Goal: Find specific page/section: Find specific page/section

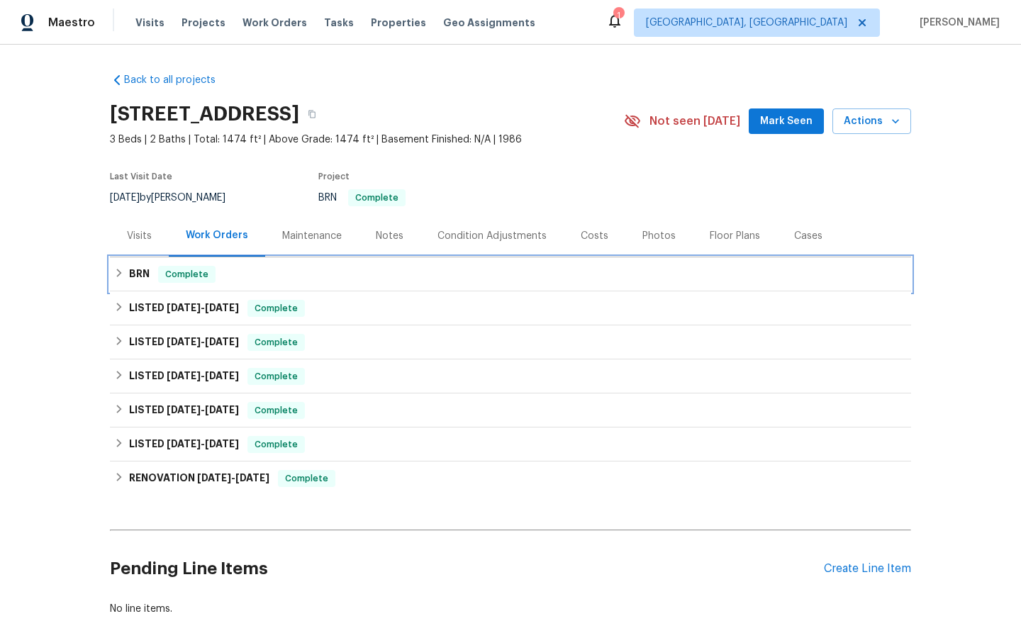
click at [184, 275] on span "Complete" at bounding box center [187, 274] width 55 height 14
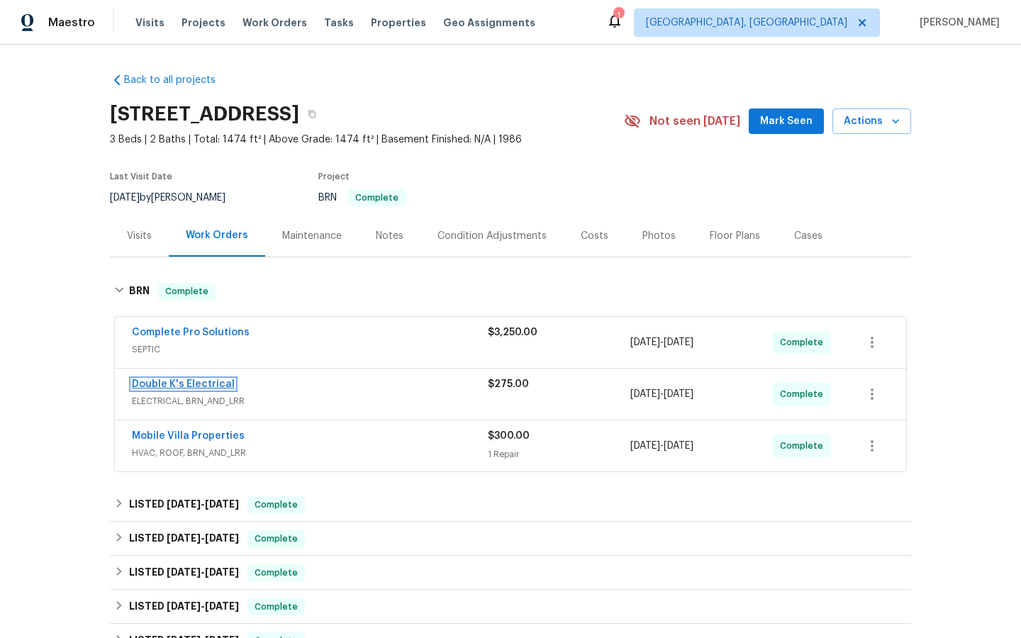
click at [179, 384] on link "Double K's Electrical" at bounding box center [183, 384] width 103 height 10
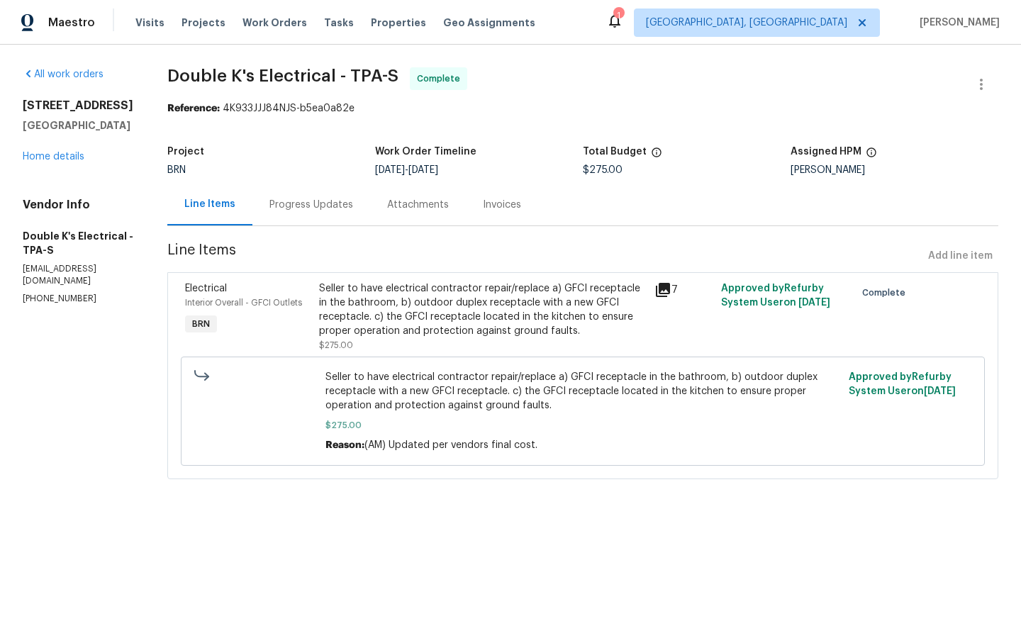
click at [495, 207] on div "Invoices" at bounding box center [502, 205] width 38 height 14
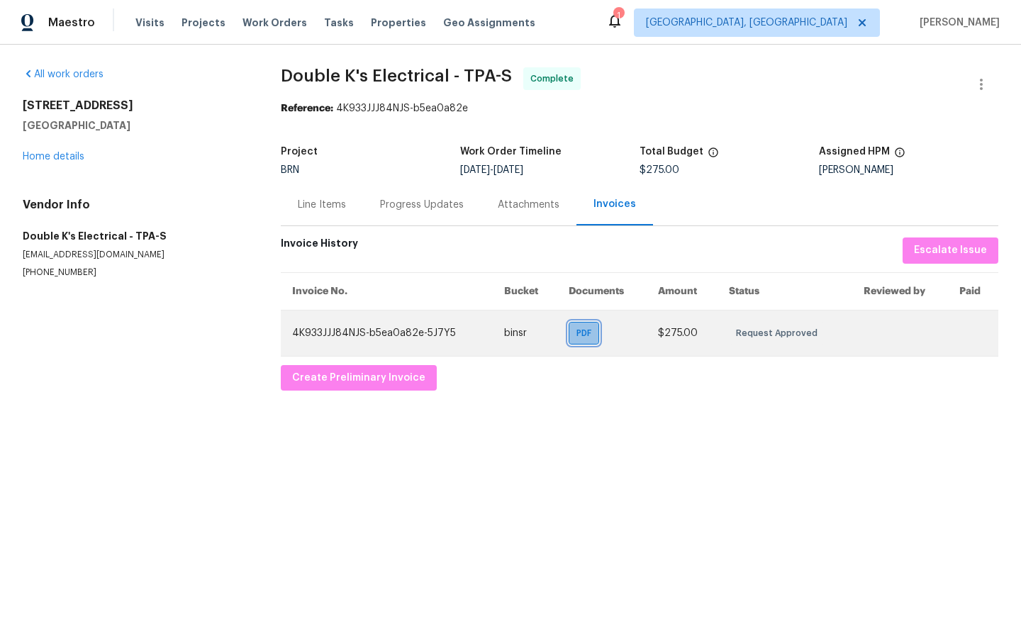
click at [576, 335] on span "PDF" at bounding box center [586, 333] width 21 height 14
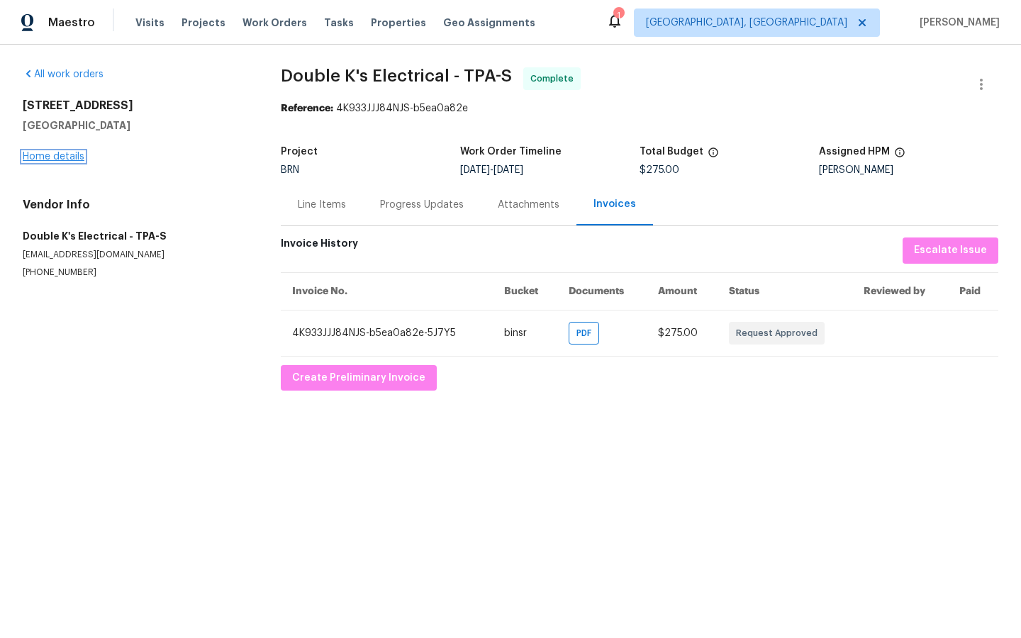
click at [57, 157] on link "Home details" at bounding box center [54, 157] width 62 height 10
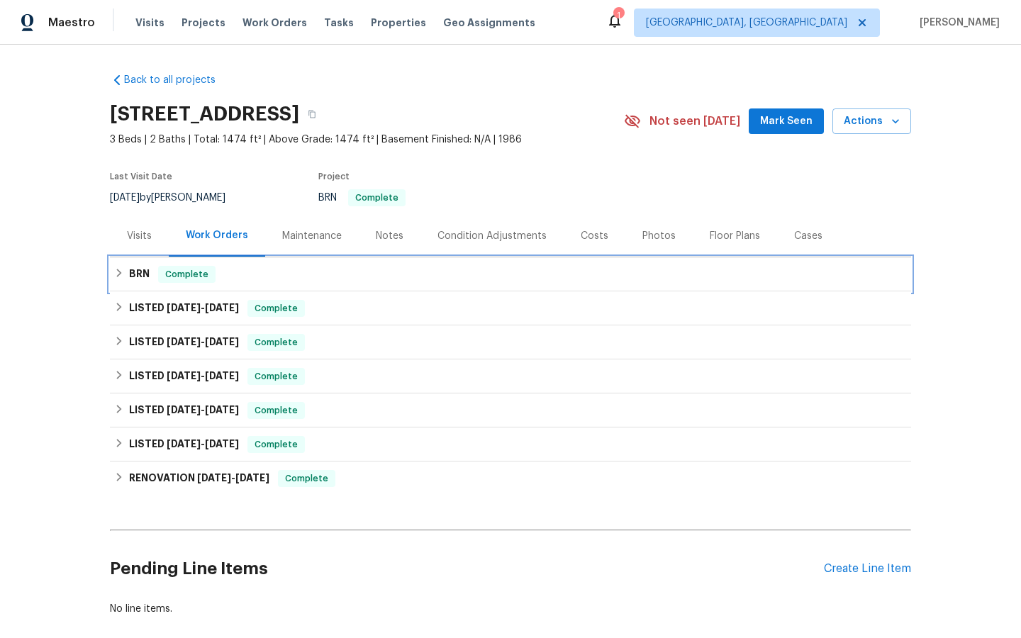
click at [188, 272] on span "Complete" at bounding box center [187, 274] width 55 height 14
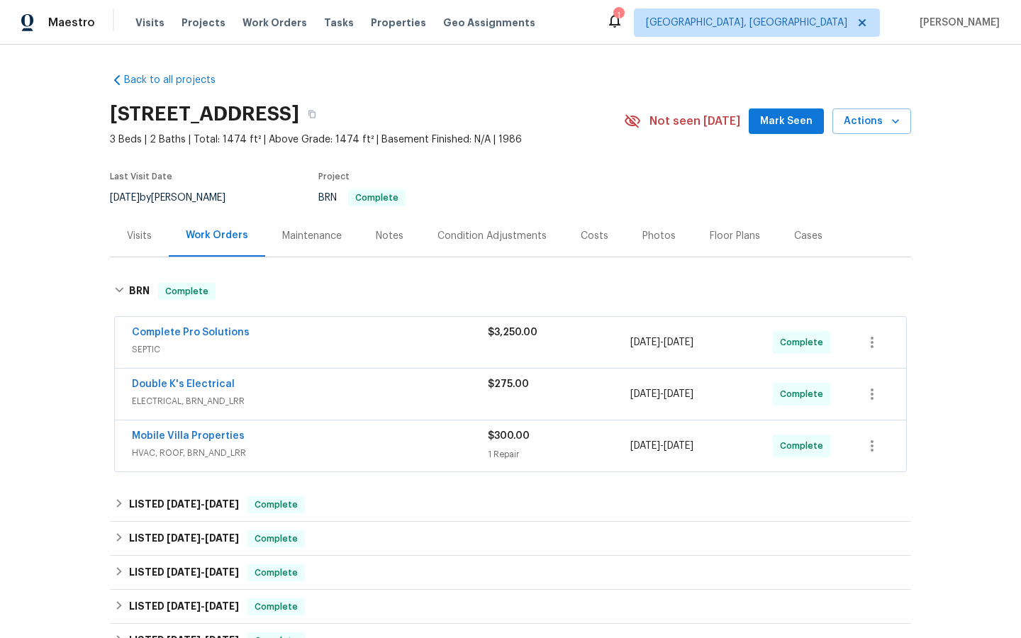
click at [498, 432] on span "$300.00" at bounding box center [509, 436] width 42 height 10
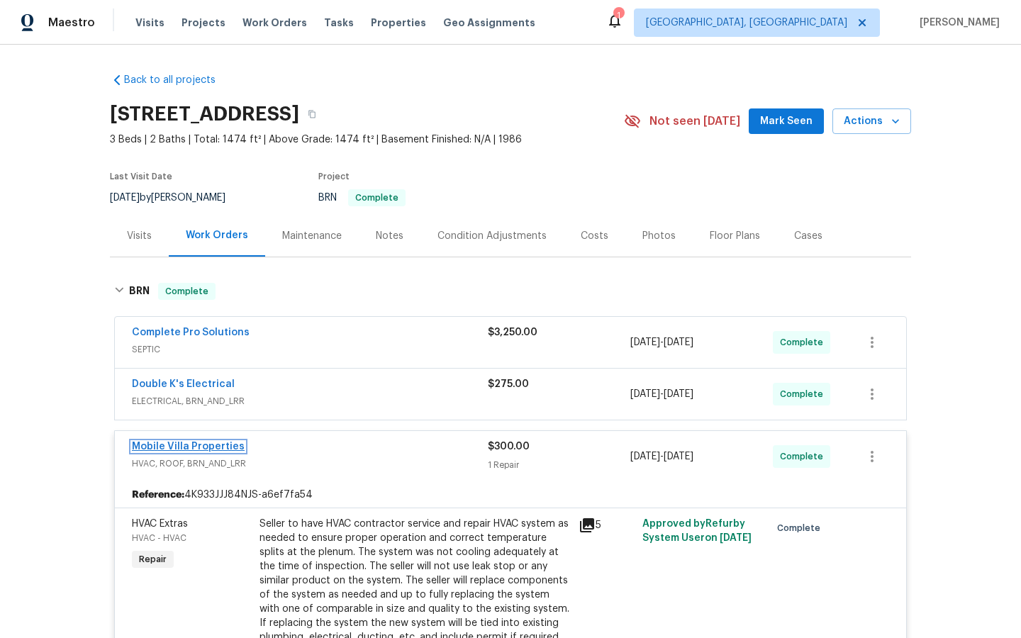
click at [186, 445] on link "Mobile Villa Properties" at bounding box center [188, 447] width 113 height 10
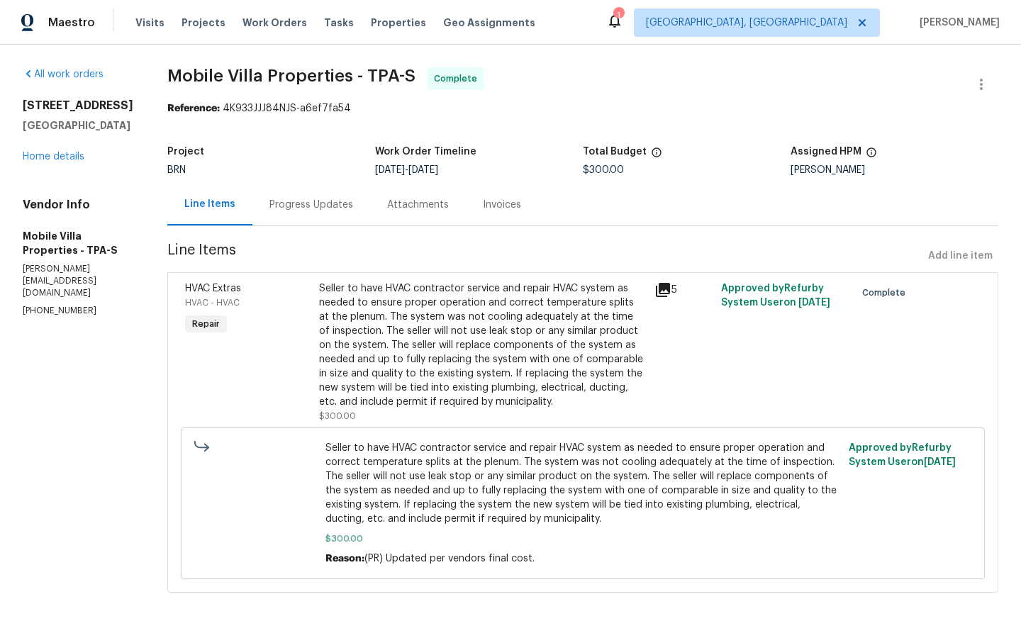
click at [483, 199] on div "Invoices" at bounding box center [502, 205] width 38 height 14
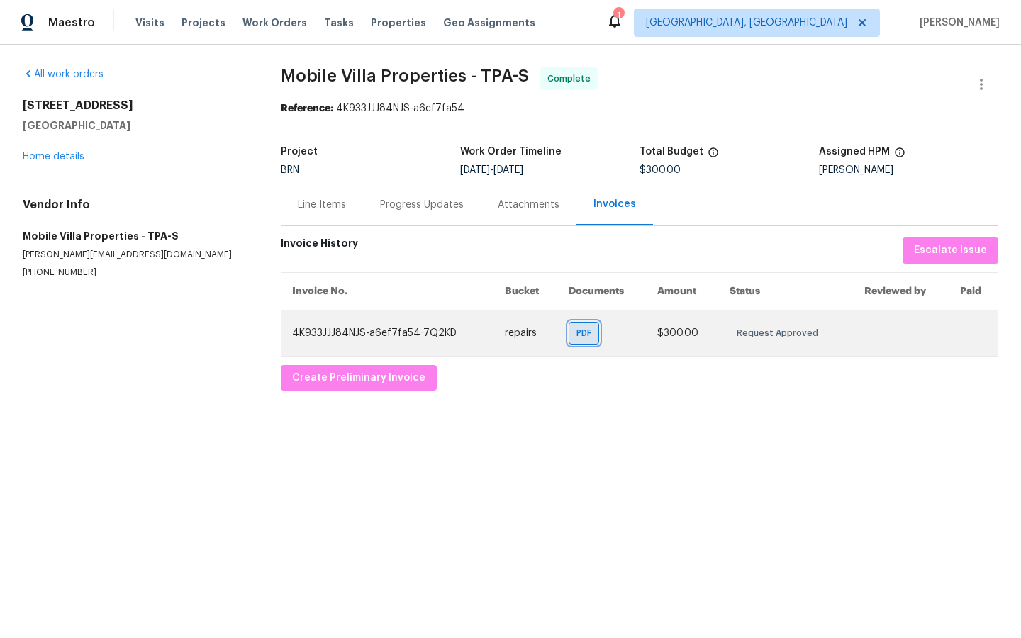
click at [579, 337] on span "PDF" at bounding box center [586, 333] width 21 height 14
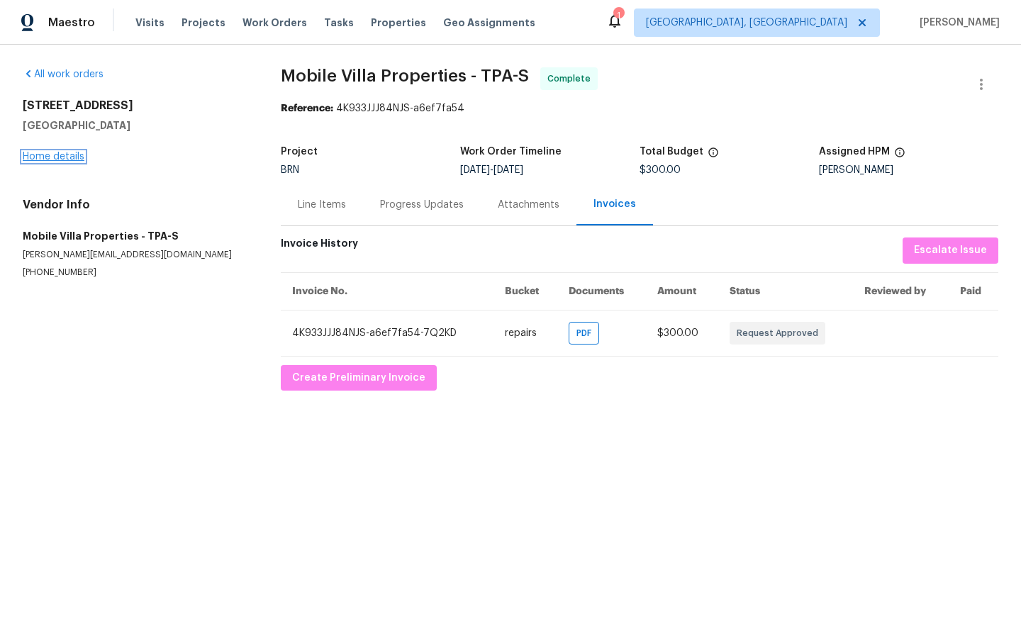
click at [52, 156] on link "Home details" at bounding box center [54, 157] width 62 height 10
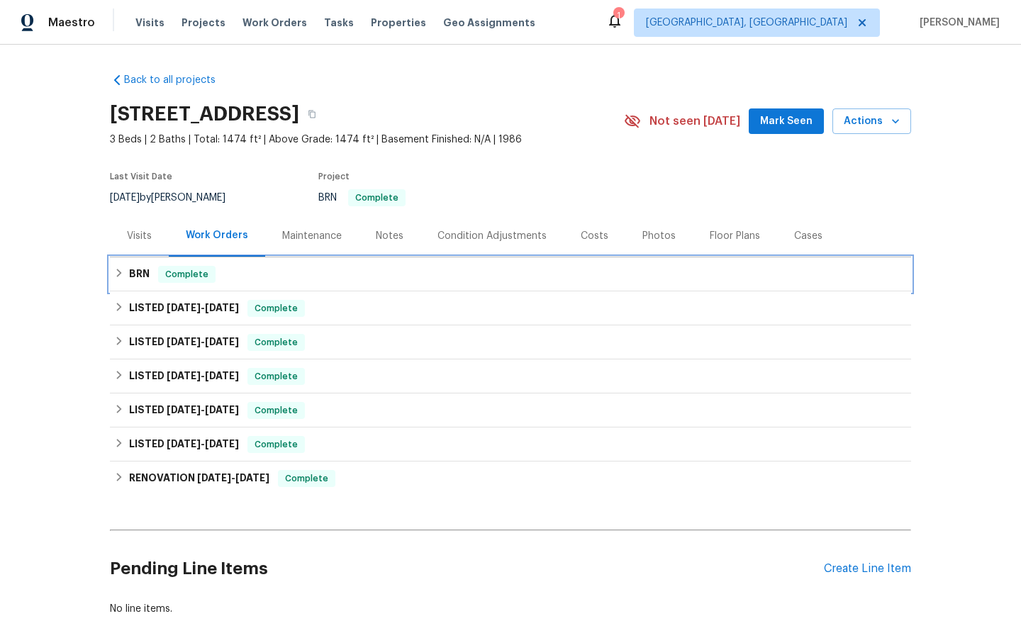
click at [184, 277] on span "Complete" at bounding box center [187, 274] width 55 height 14
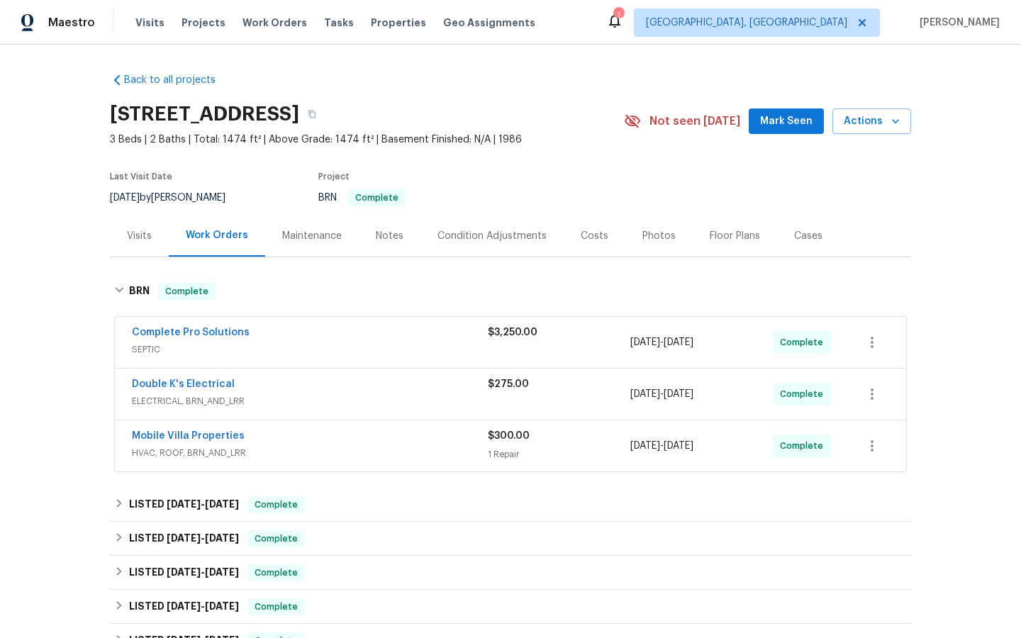
click at [203, 340] on div "Complete Pro Solutions" at bounding box center [310, 333] width 356 height 17
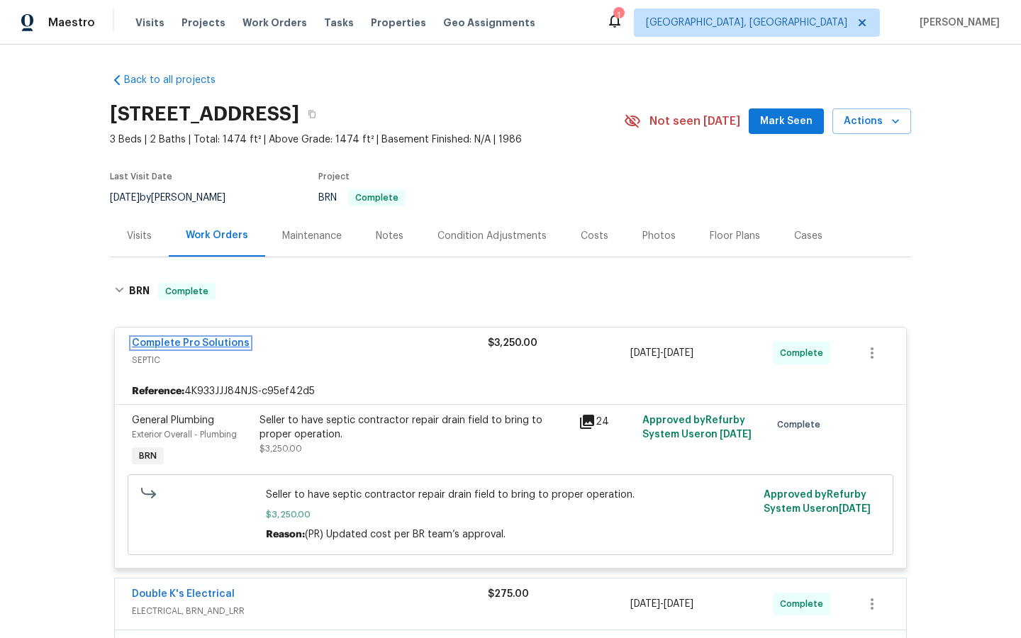
click at [216, 342] on link "Complete Pro Solutions" at bounding box center [191, 343] width 118 height 10
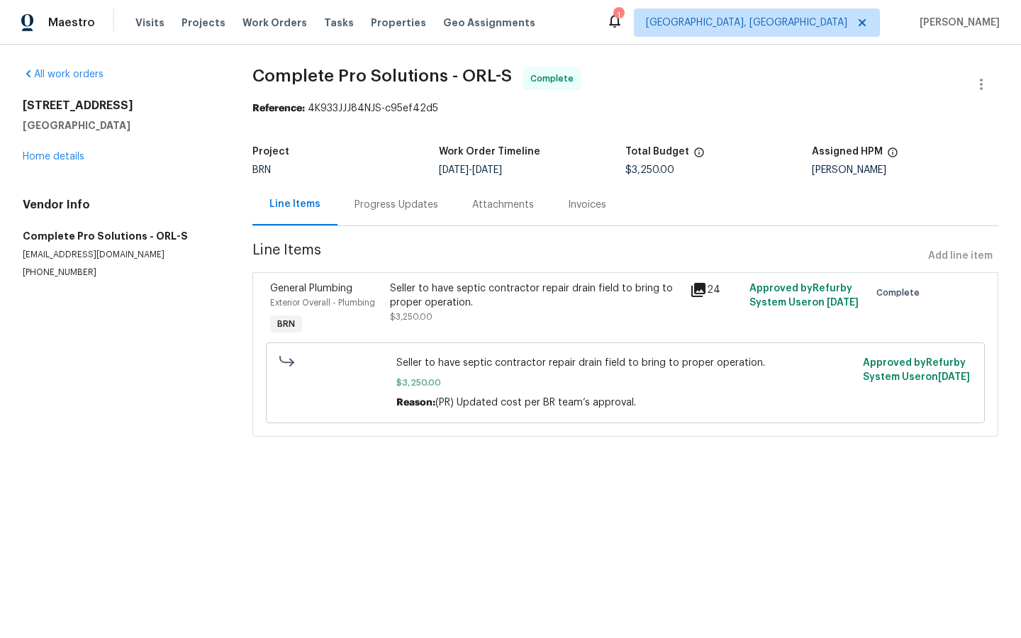
click at [594, 197] on div "Invoices" at bounding box center [587, 205] width 72 height 42
